Goal: Feedback & Contribution: Submit feedback/report problem

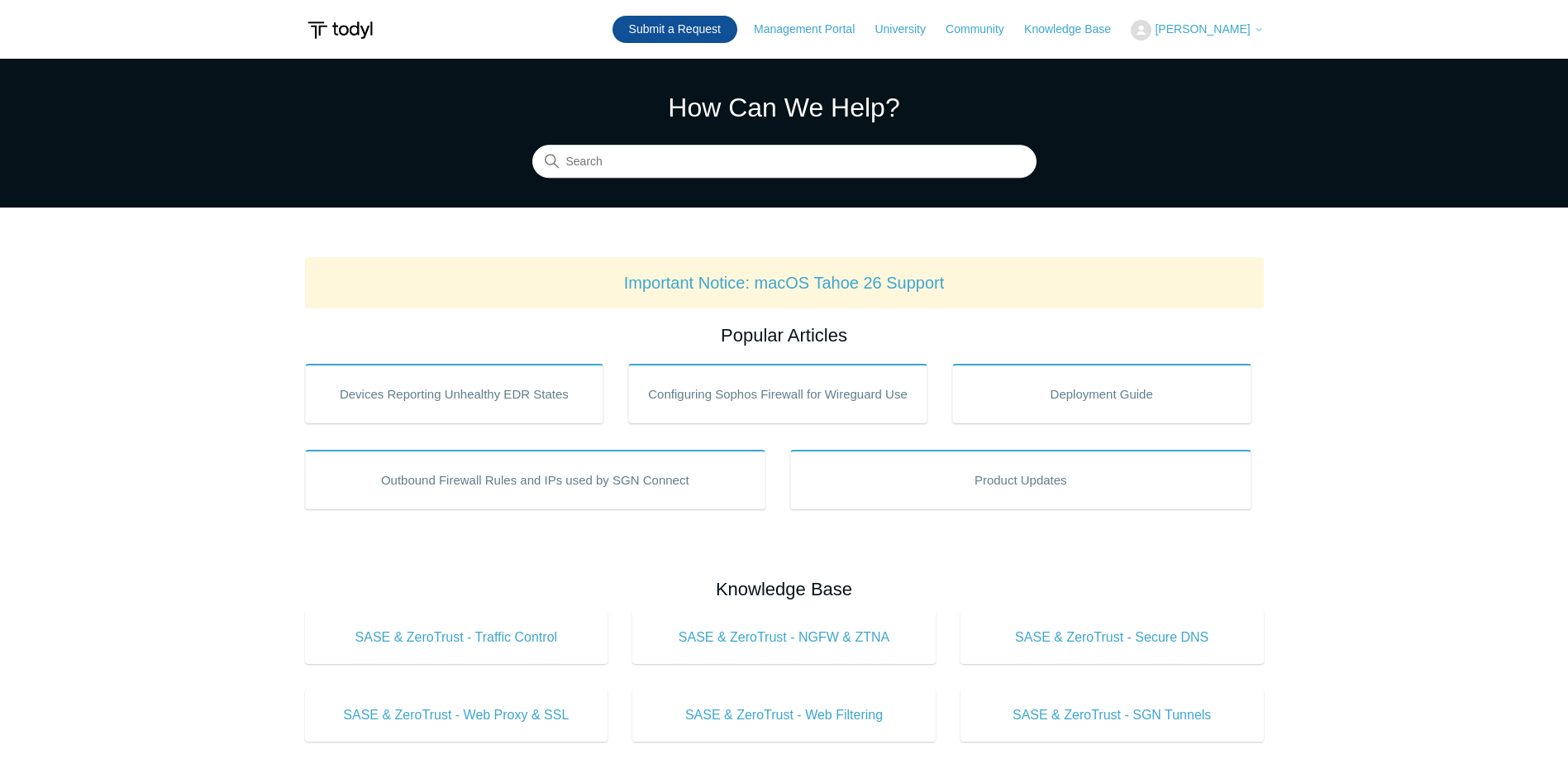
click at [725, 31] on link "Submit a Request" at bounding box center [675, 29] width 125 height 27
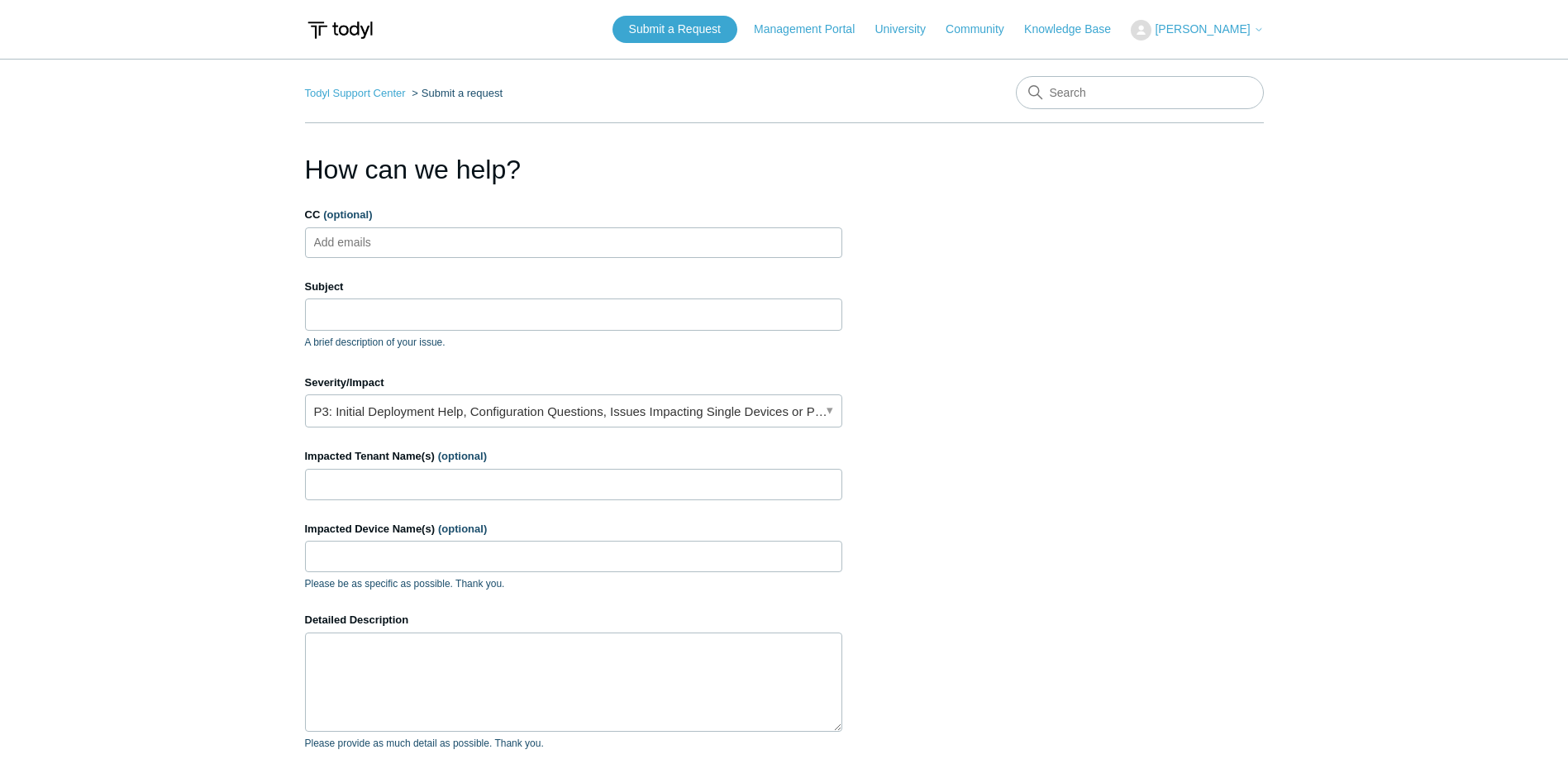
click at [418, 243] on ul "Add emails" at bounding box center [574, 242] width 538 height 31
click at [408, 315] on input "Subject" at bounding box center [574, 314] width 538 height 31
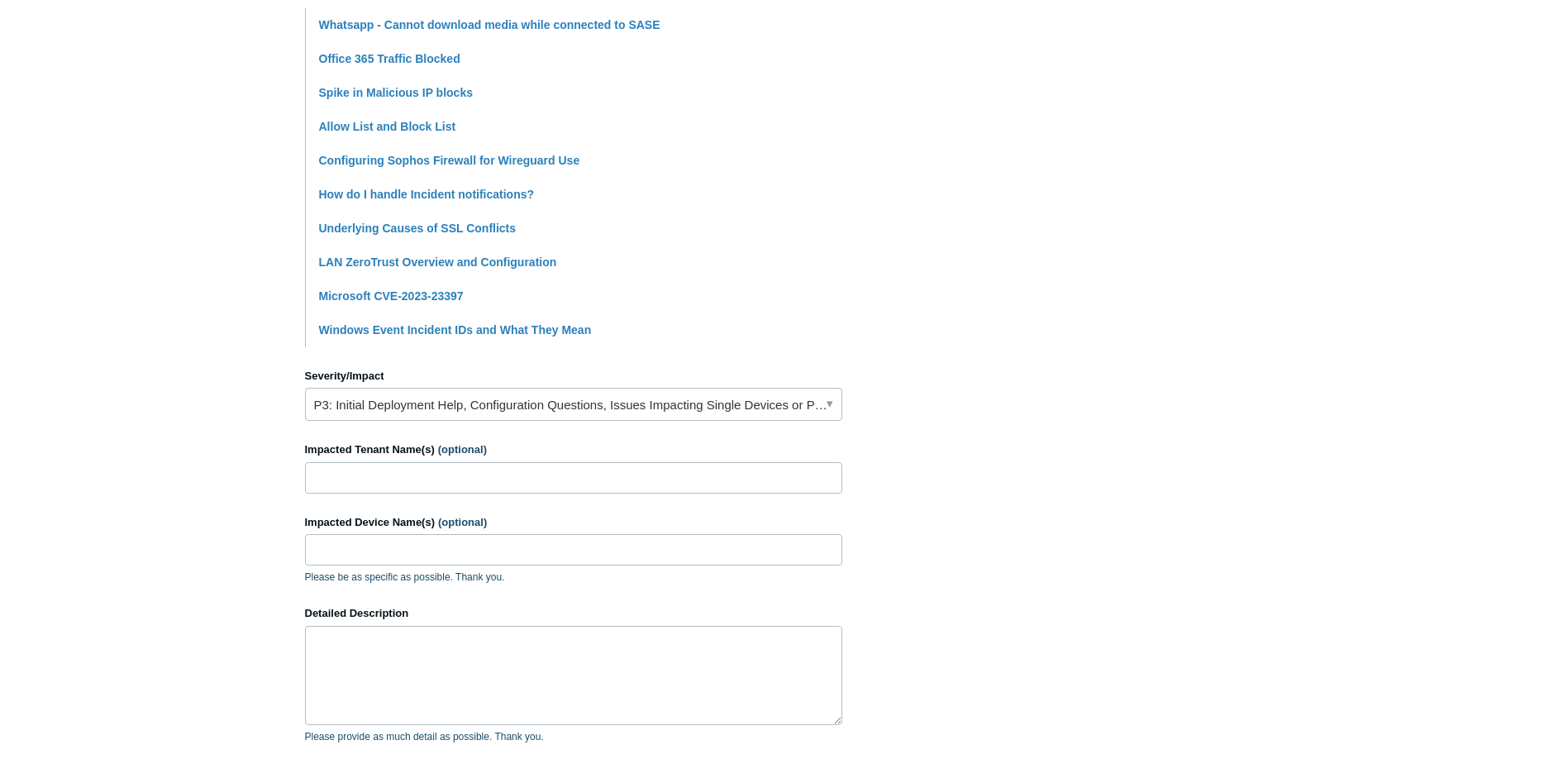
scroll to position [165, 0]
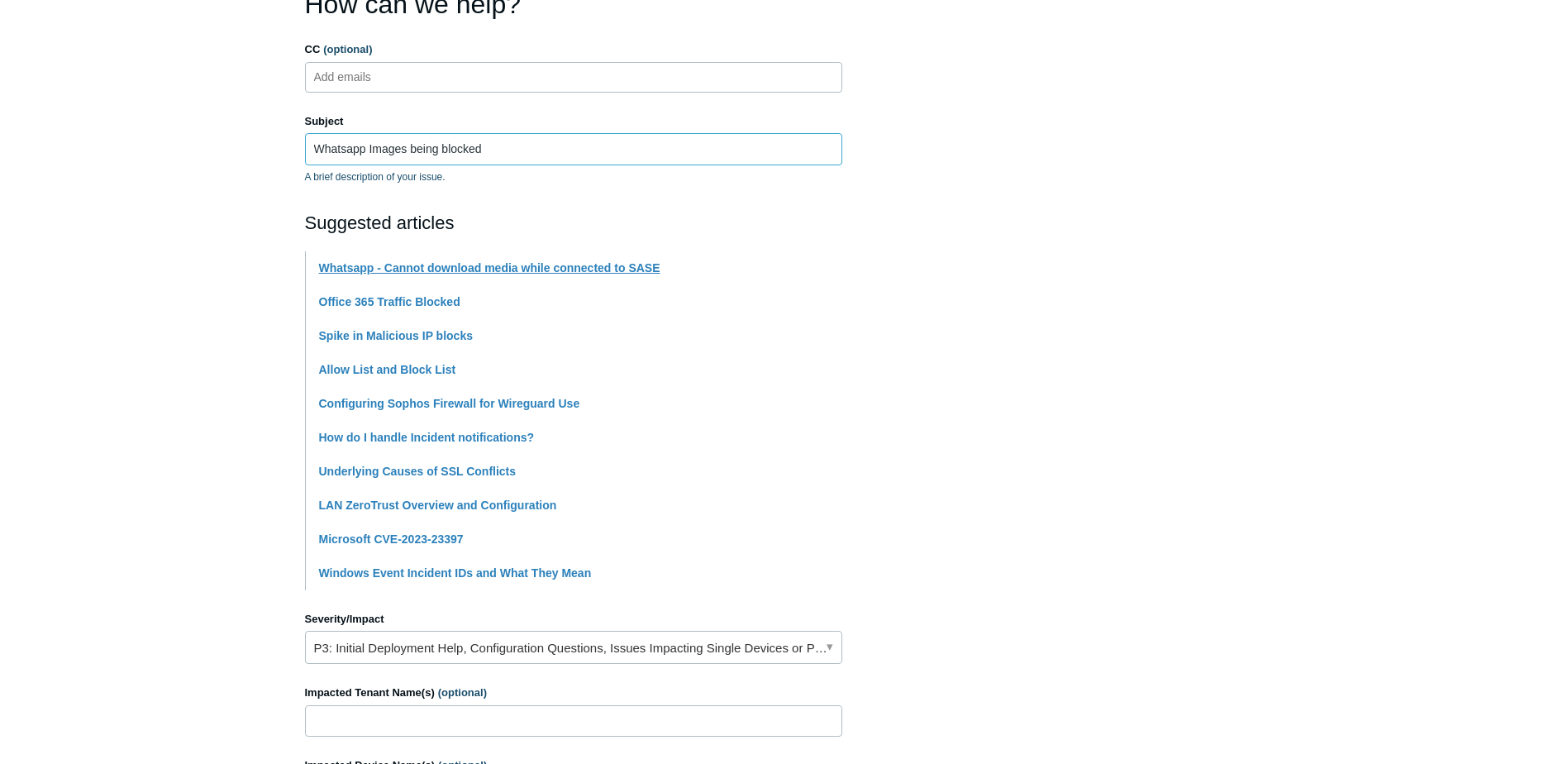
type input "Whatsapp Images being blocked"
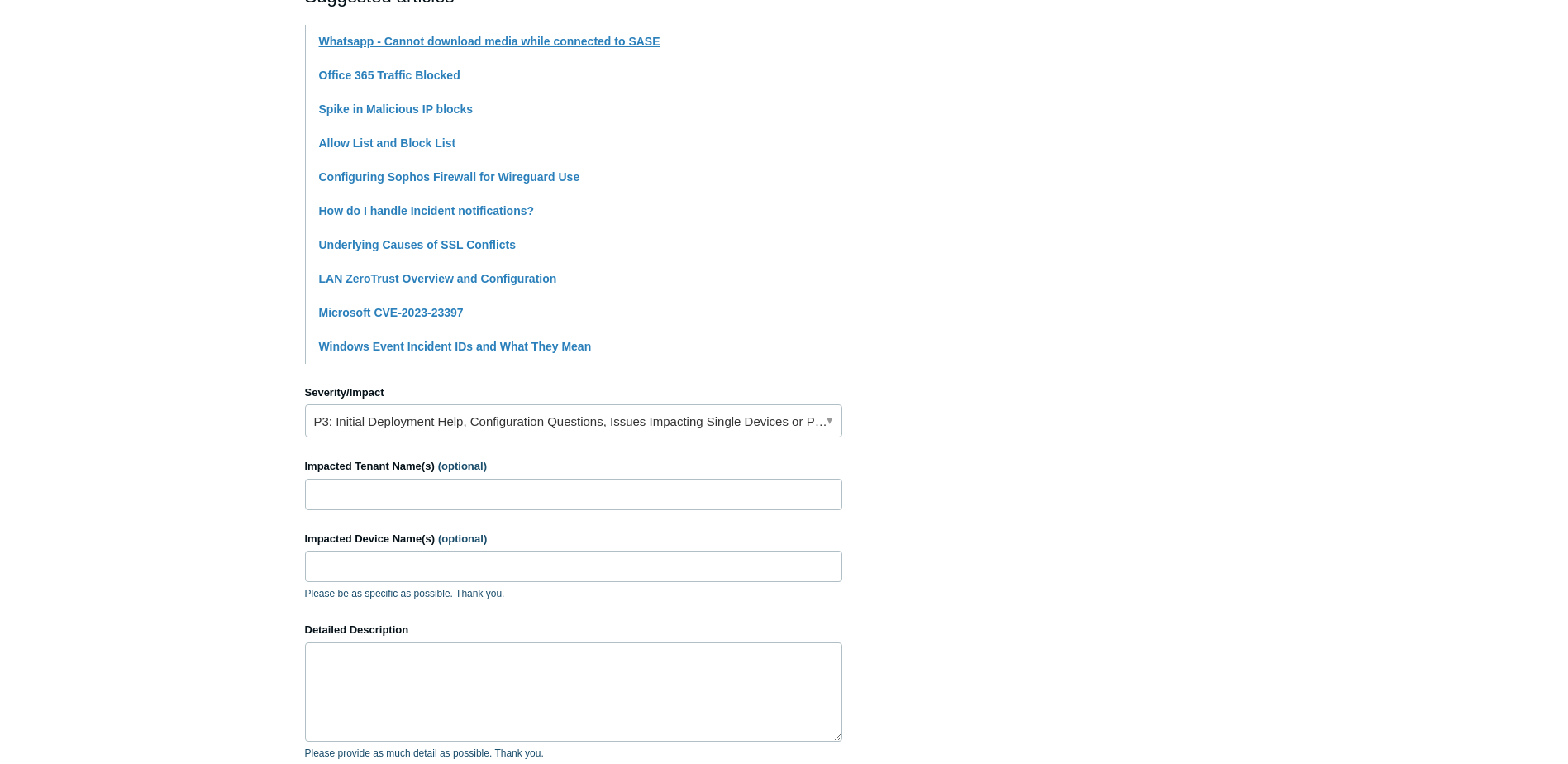
scroll to position [413, 0]
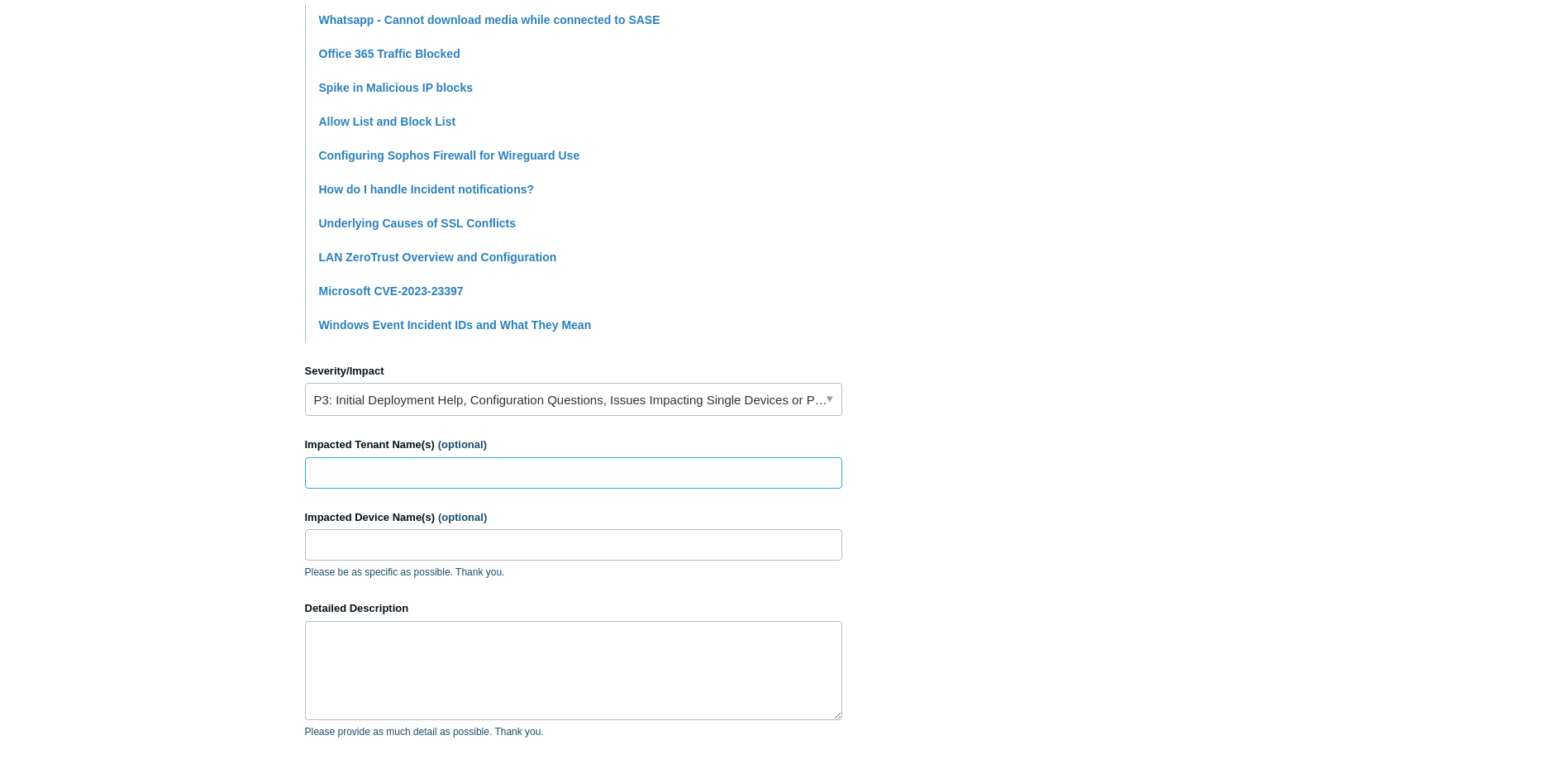
click at [423, 471] on input "Impacted Tenant Name(s) (optional)" at bounding box center [574, 472] width 538 height 31
click at [373, 472] on input "14" at bounding box center [574, 472] width 538 height 31
type input "14North Construction"
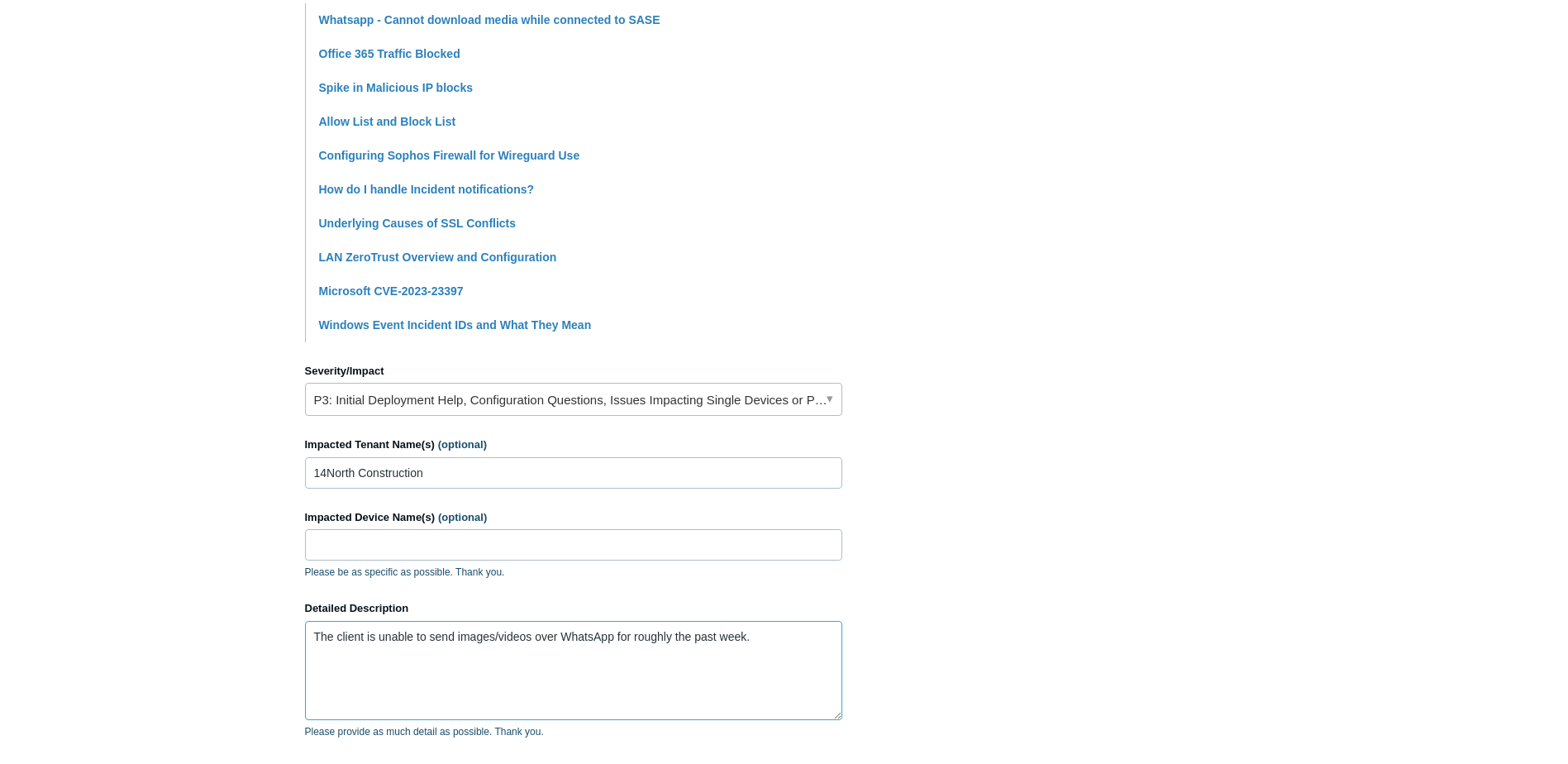
click at [788, 636] on textarea "The client is unable to send images/videos over WhatsApp for roughly the past w…" at bounding box center [574, 670] width 538 height 100
click at [368, 682] on textarea "The client is unable to send images/videos over WhatsApp for roughly the past w…" at bounding box center [574, 670] width 538 height 100
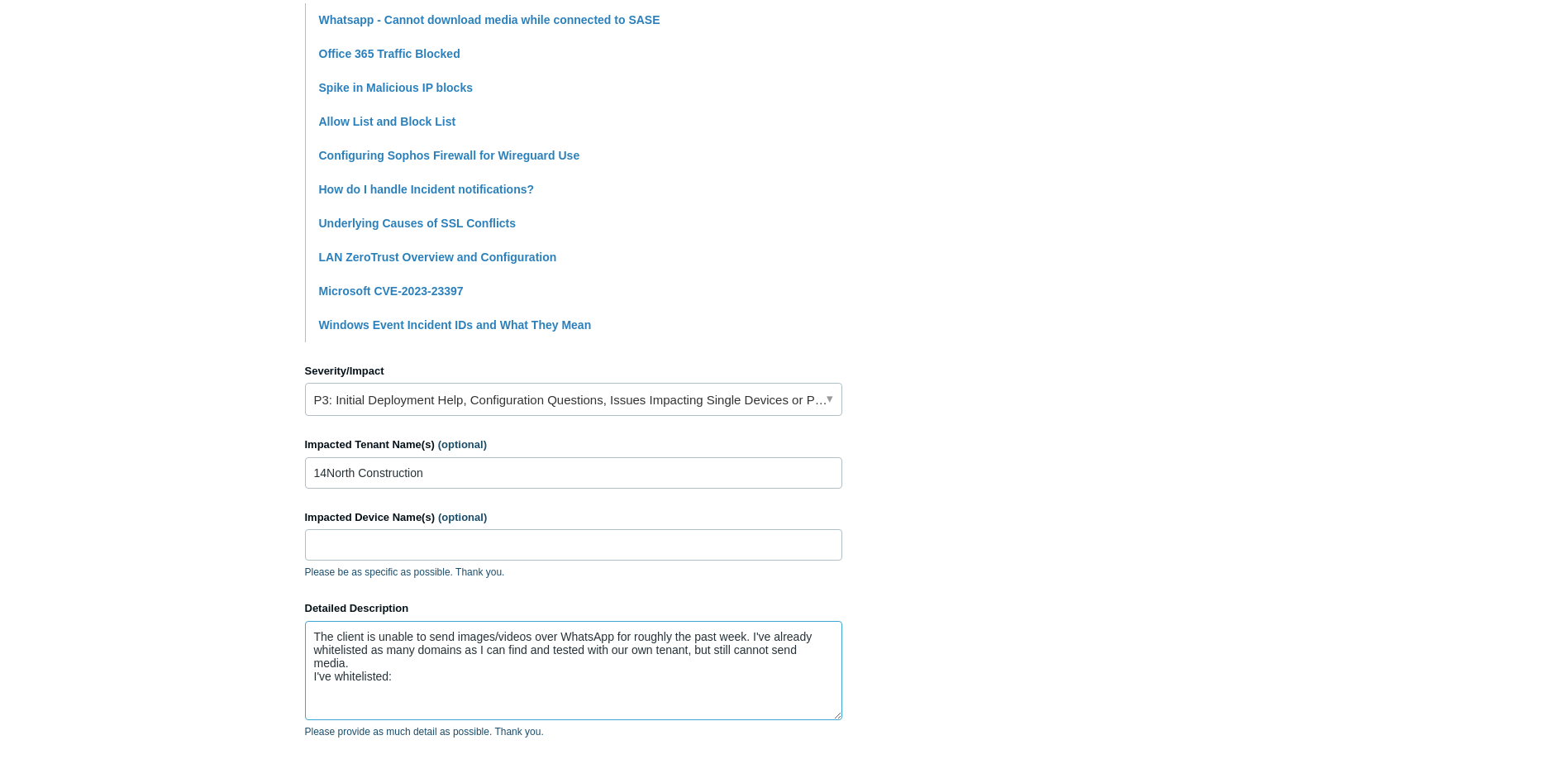
paste textarea "cdninstagram.com whatsapp.com whatsapp.net"
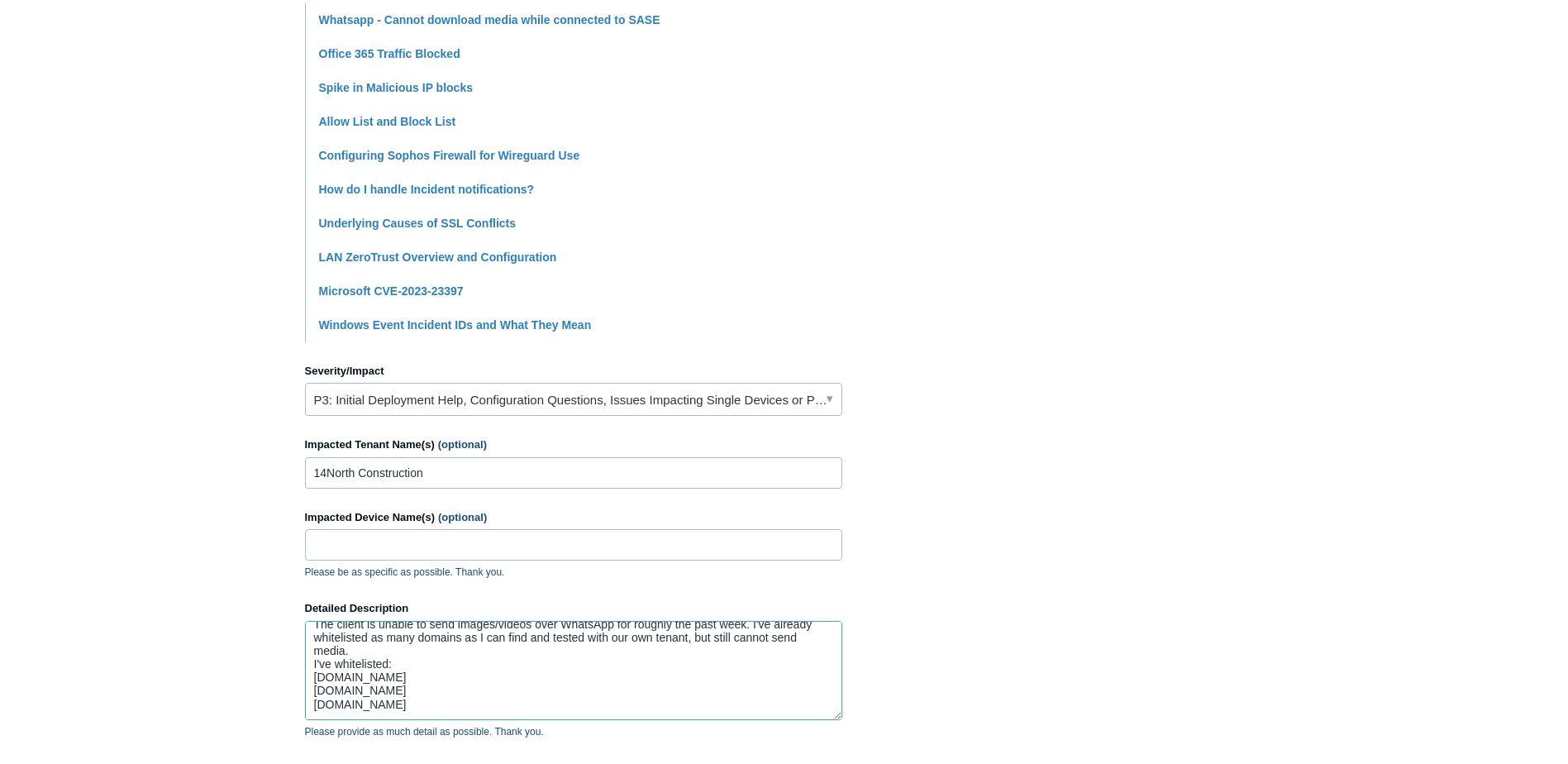
click at [372, 710] on textarea "The client is unable to send images/videos over WhatsApp for roughly the past w…" at bounding box center [574, 670] width 538 height 100
paste textarea "g.whatsapp.net"
click at [365, 712] on textarea "The client is unable to send images/videos over WhatsApp for roughly the past w…" at bounding box center [574, 670] width 538 height 100
paste textarea "media-mxp1-1.cdn.whatsapp.net"
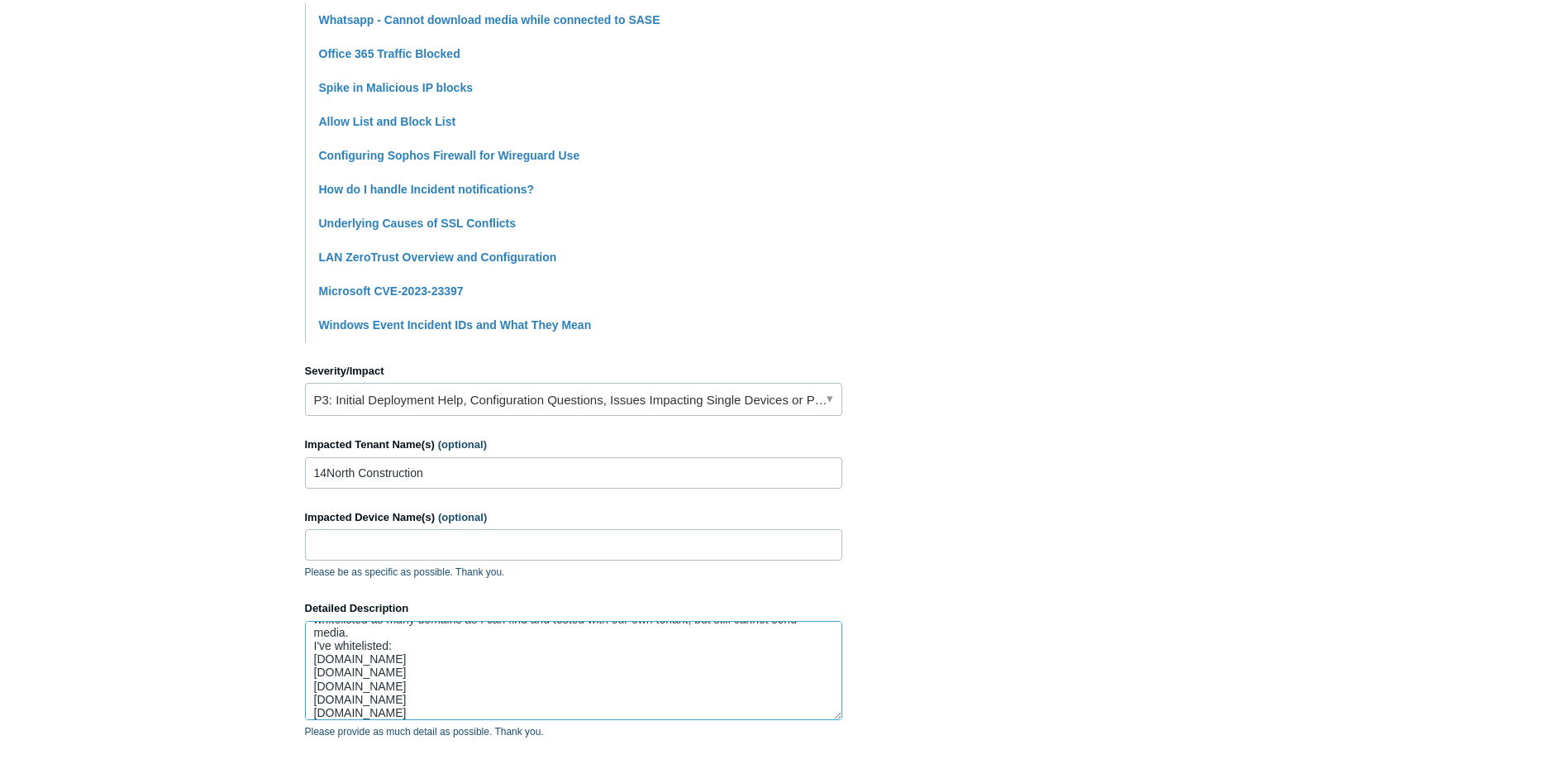
scroll to position [43, 0]
click at [352, 711] on textarea "The client is unable to send images/videos over WhatsApp for roughly the past w…" at bounding box center [574, 670] width 538 height 100
paste textarea "wa.me wl.co"
click at [391, 665] on textarea "The client is unable to send images/videos over WhatsApp for roughly the past w…" at bounding box center [574, 670] width 538 height 100
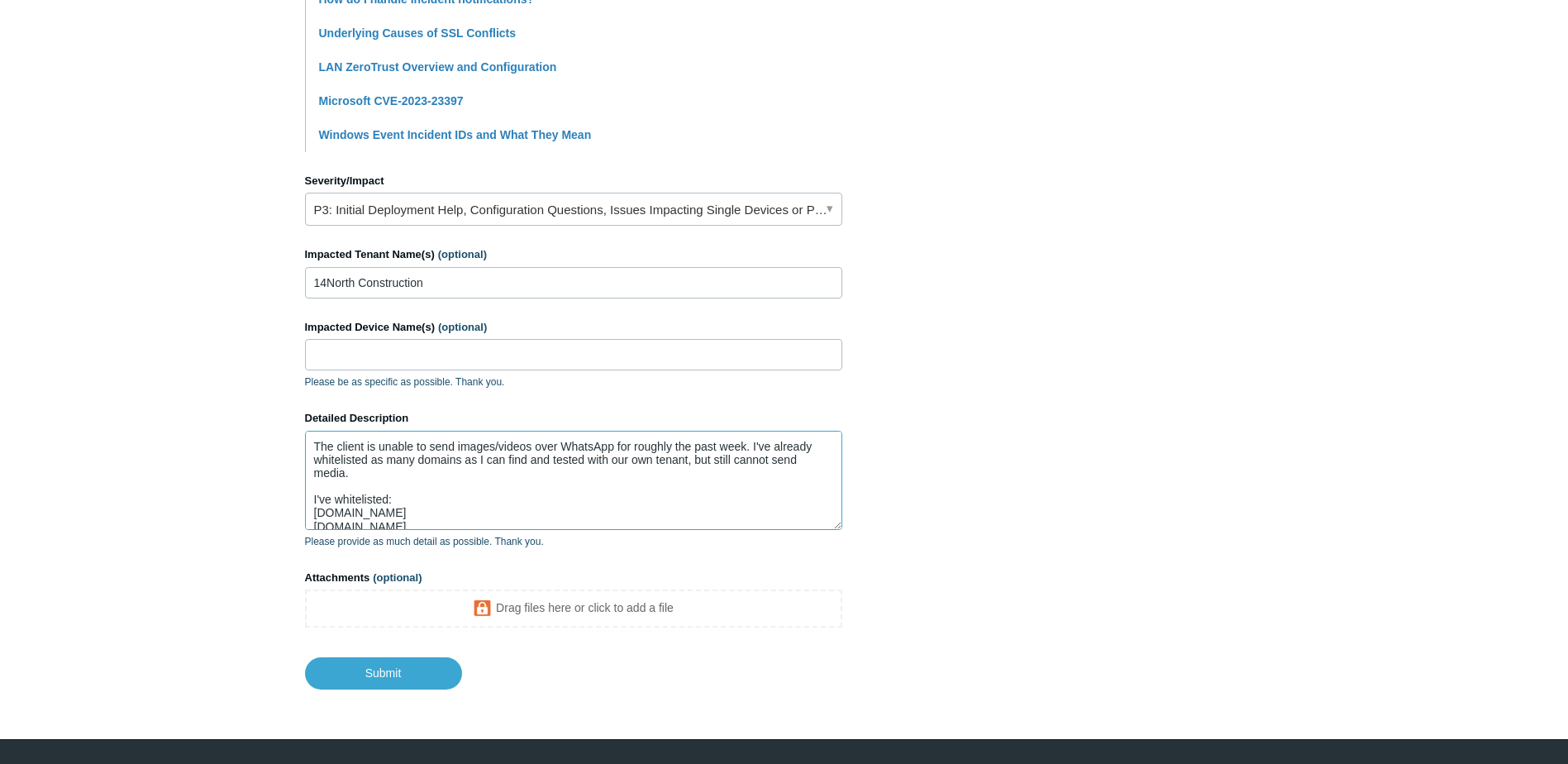
scroll to position [644, 0]
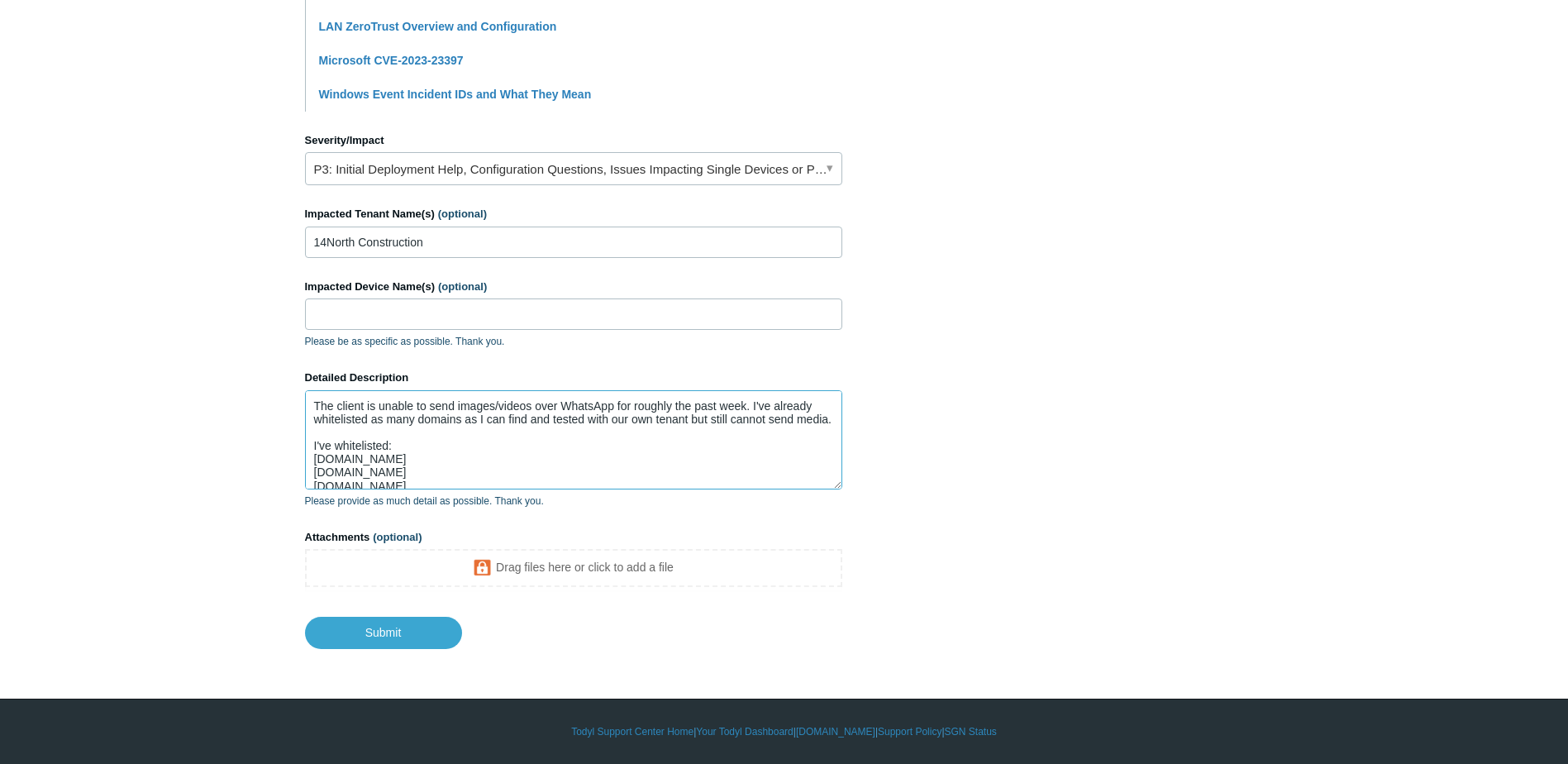
click at [386, 459] on textarea "The client is unable to send images/videos over WhatsApp for roughly the past w…" at bounding box center [574, 440] width 538 height 100
click at [375, 419] on textarea "The client is unable to send images/videos over WhatsApp for roughly the past w…" at bounding box center [574, 440] width 538 height 100
click at [368, 421] on textarea "The client is unable to send images/videos over WhatsApp for roughly the past w…" at bounding box center [574, 440] width 538 height 100
type textarea "The client is unable to send images/videos over WhatsApp for roughly the past w…"
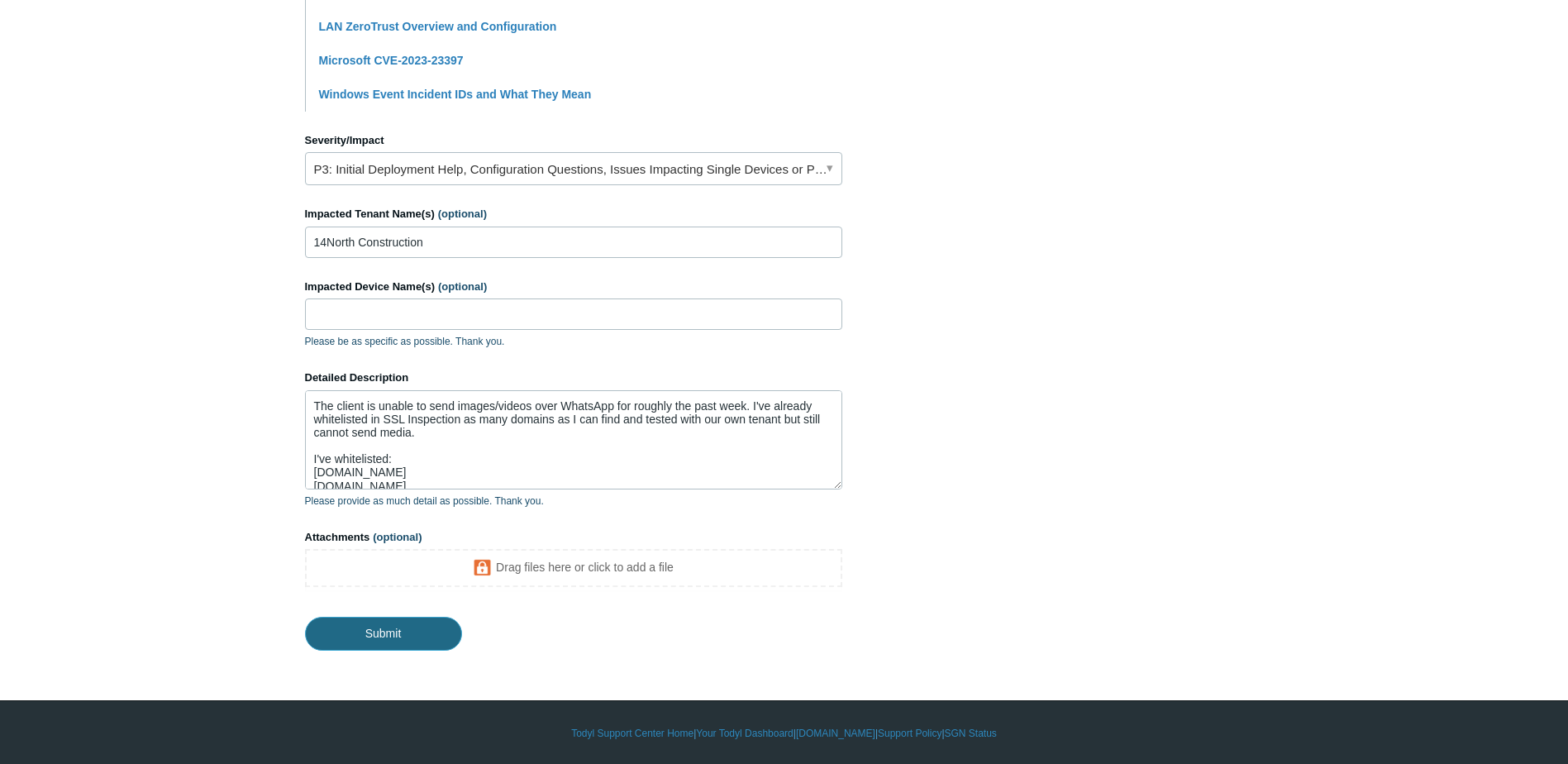
click at [421, 637] on input "Submit" at bounding box center [384, 633] width 157 height 33
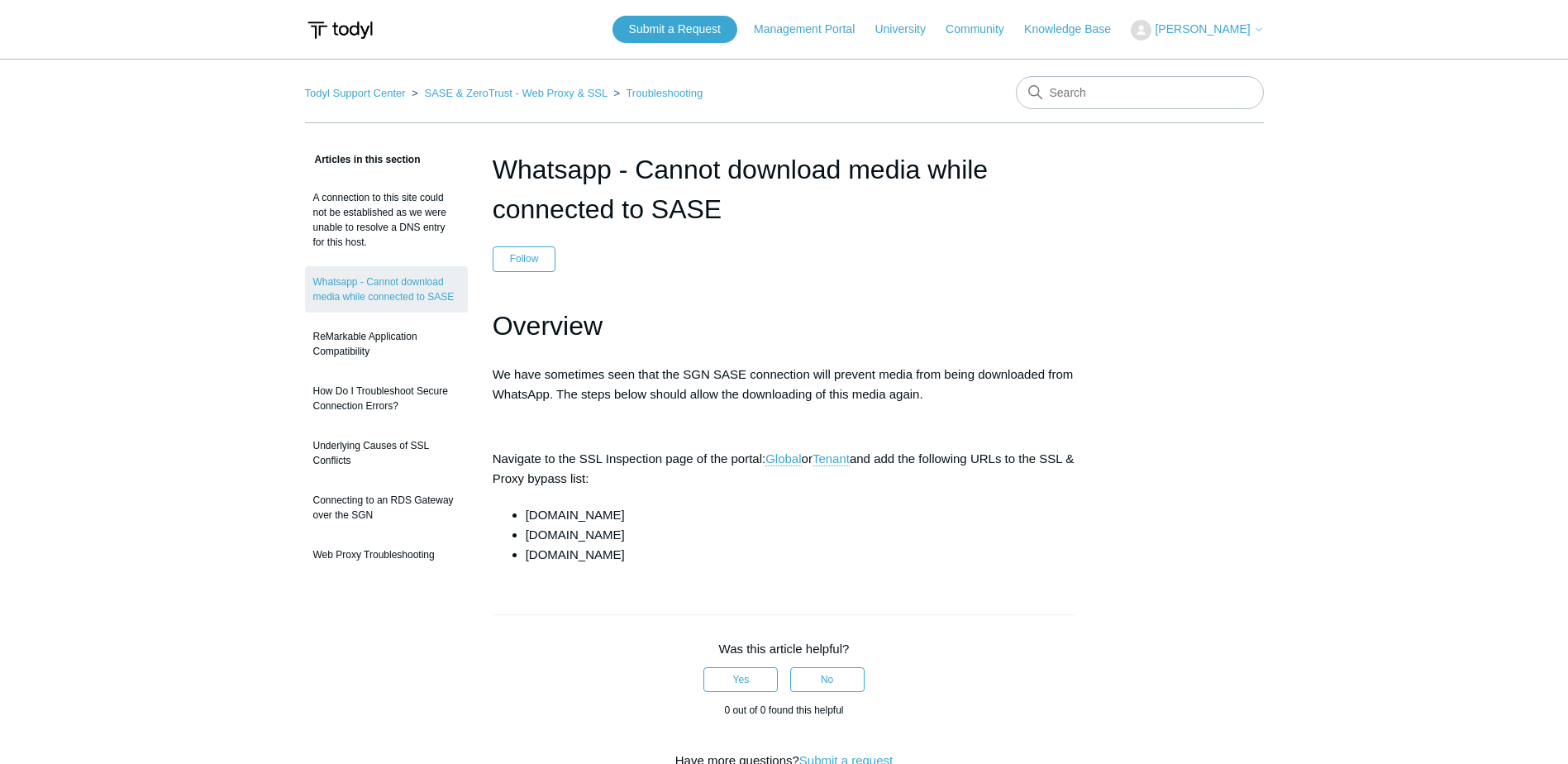
click at [607, 514] on li "cdninstagram.com" at bounding box center [801, 515] width 550 height 20
copy ul "cdninstagram.com"
click at [678, 516] on li "cdninstagram.com" at bounding box center [801, 515] width 550 height 20
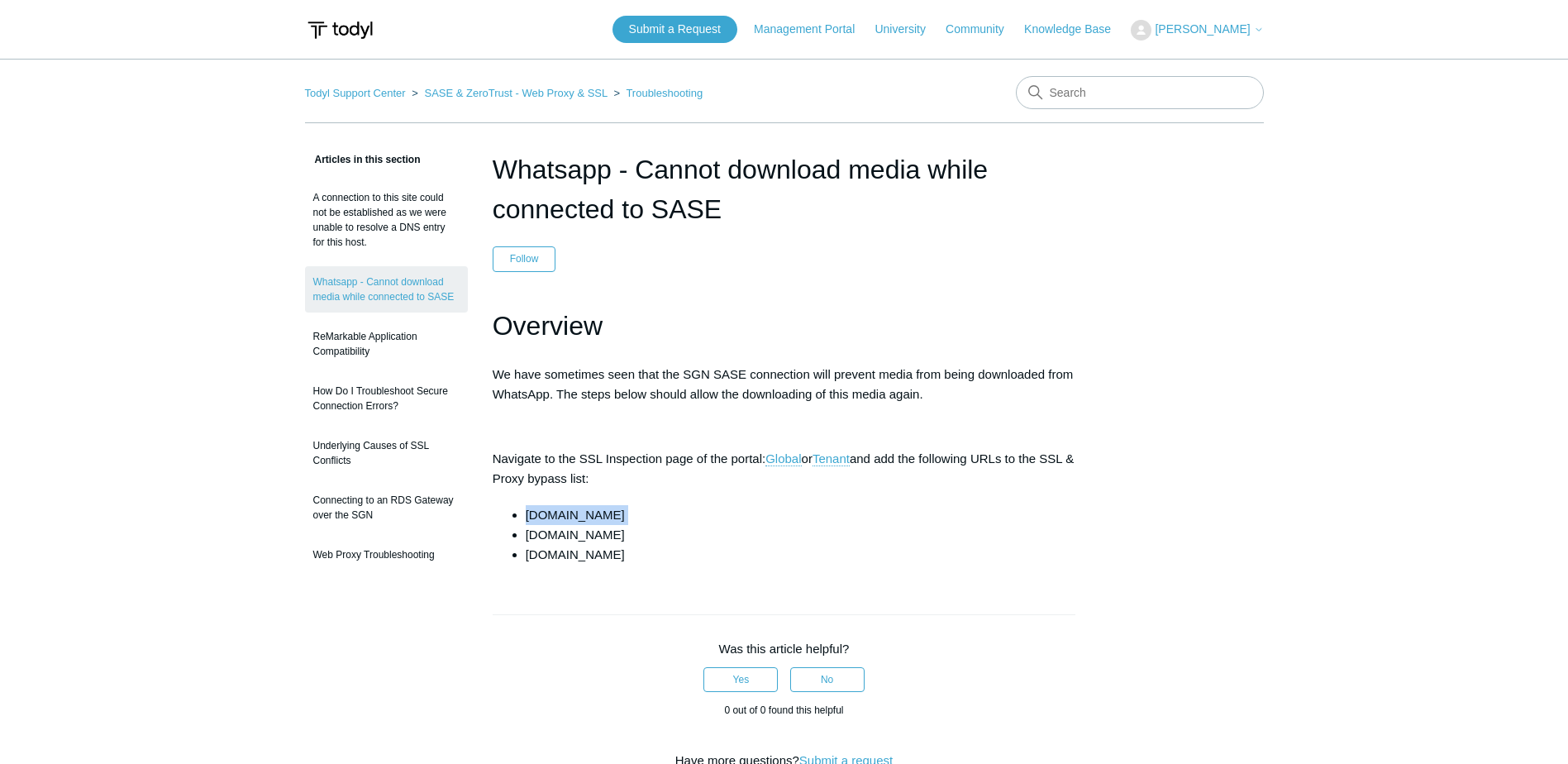
click at [604, 512] on li "cdninstagram.com" at bounding box center [801, 515] width 550 height 20
drag, startPoint x: 603, startPoint y: 555, endPoint x: 527, endPoint y: 516, distance: 85.4
click at [527, 331] on ul "cdninstagram.com whatsapp.com whatsapp.net" at bounding box center [793, 535] width 567 height 60
copy ul "cdninstagram.com whatsapp.com whatsapp.net"
